Goal: Task Accomplishment & Management: Manage account settings

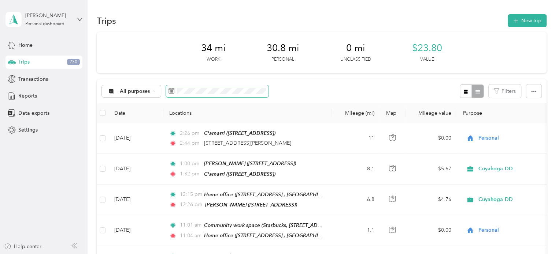
scroll to position [58, 0]
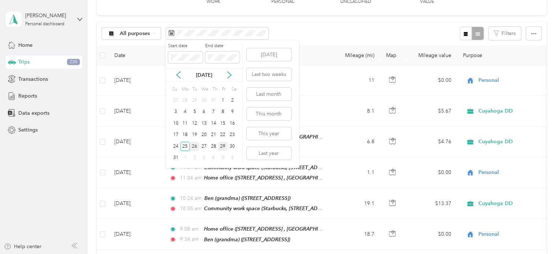
click at [195, 145] on div "26" at bounding box center [195, 146] width 10 height 9
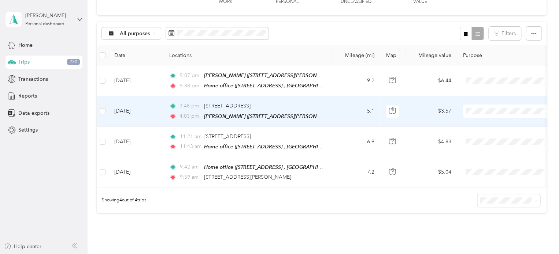
click at [291, 104] on div "3:48 pm [STREET_ADDRESS]" at bounding box center [246, 106] width 154 height 8
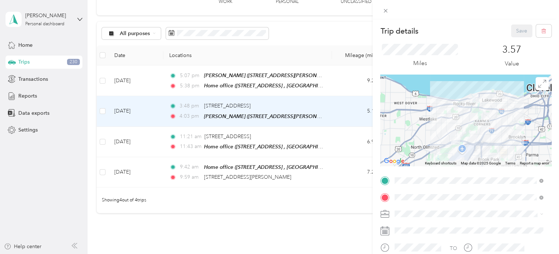
click at [466, 132] on div "Home office [STREET_ADDRESS][GEOGRAPHIC_DATA], [GEOGRAPHIC_DATA], [GEOGRAPHIC_D…" at bounding box center [474, 125] width 132 height 23
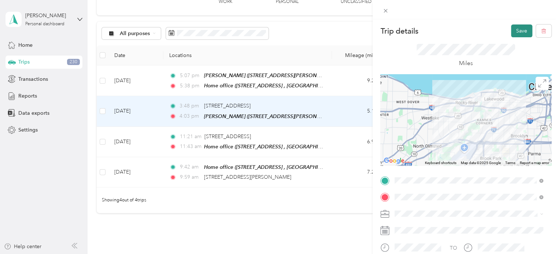
click at [518, 26] on button "Save" at bounding box center [521, 31] width 21 height 13
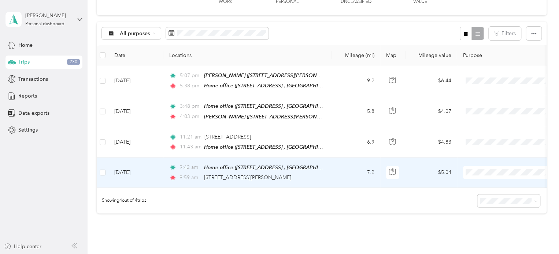
click at [285, 176] on div "9:59 am [STREET_ADDRESS][PERSON_NAME]" at bounding box center [246, 178] width 154 height 8
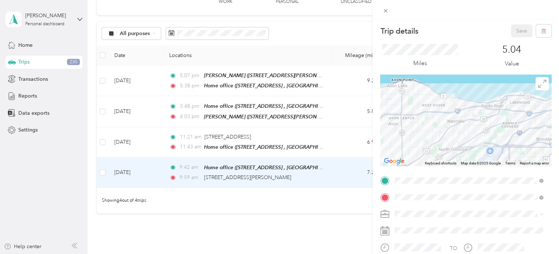
click at [285, 176] on div "Trip details Save This trip cannot be edited because it is either under review,…" at bounding box center [279, 127] width 559 height 254
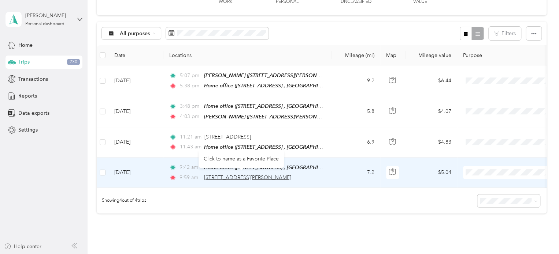
click at [271, 176] on span "[STREET_ADDRESS][PERSON_NAME]" at bounding box center [247, 178] width 87 height 6
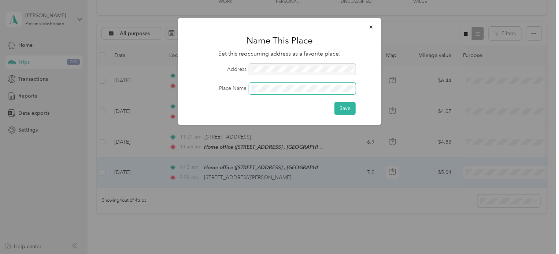
click at [334, 102] on button "Save" at bounding box center [344, 108] width 21 height 13
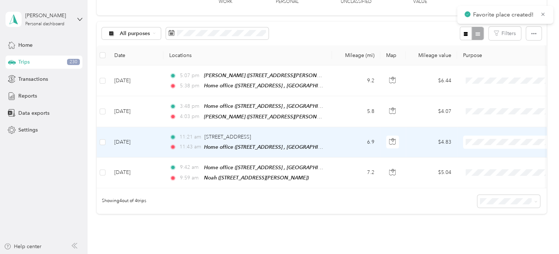
click at [321, 137] on div "11:21 am [STREET_ADDRESS]" at bounding box center [246, 137] width 154 height 8
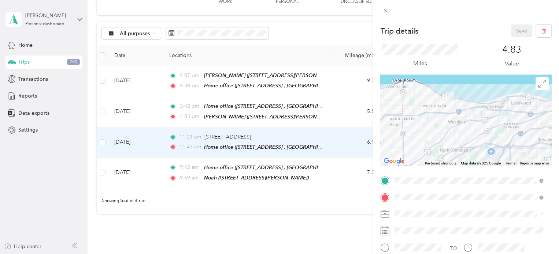
click at [437, 103] on div "Noah [STREET_ADDRESS][PERSON_NAME]" at bounding box center [468, 95] width 143 height 18
click at [518, 32] on button "Save" at bounding box center [521, 31] width 21 height 13
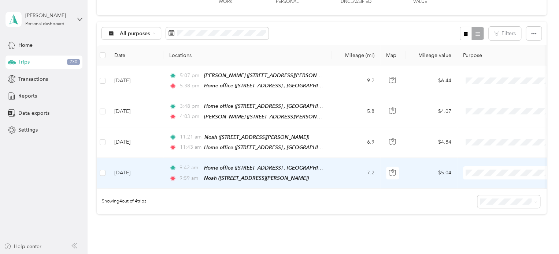
click at [486, 196] on span "Personal" at bounding box center [515, 194] width 68 height 8
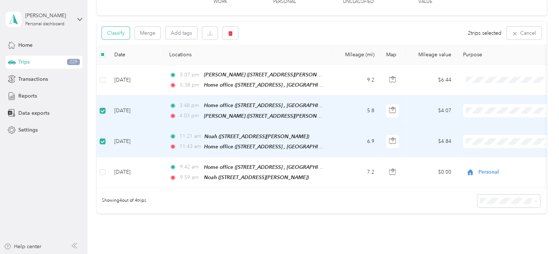
click at [115, 32] on button "Classify" at bounding box center [116, 33] width 28 height 13
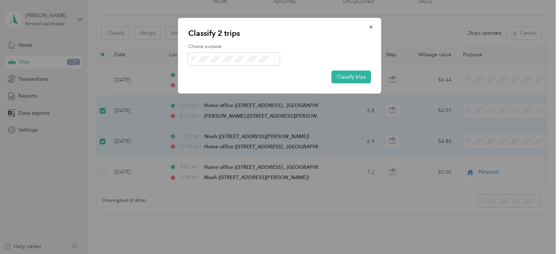
click at [225, 74] on li "Cuyahoga DD" at bounding box center [234, 72] width 92 height 13
click at [362, 78] on button "Classify trips" at bounding box center [351, 77] width 40 height 13
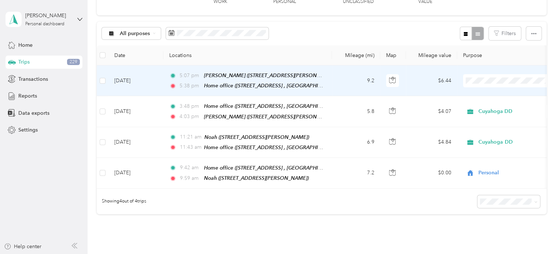
click at [490, 107] on li "Personal" at bounding box center [508, 106] width 91 height 13
